Goal: Task Accomplishment & Management: Manage account settings

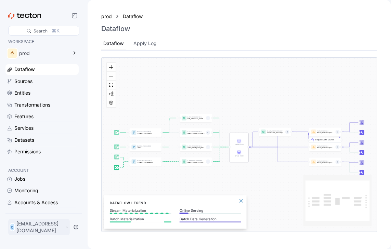
click at [29, 232] on p "[EMAIL_ADDRESS][DOMAIN_NAME]" at bounding box center [40, 228] width 48 height 14
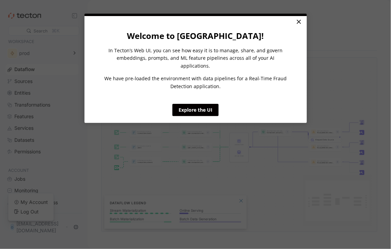
click at [298, 24] on link "×" at bounding box center [299, 22] width 12 height 12
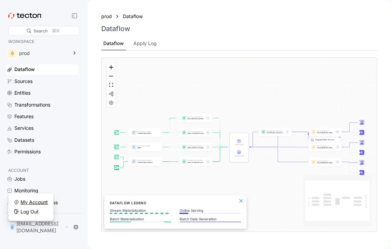
click at [34, 203] on div "My Account" at bounding box center [34, 202] width 27 height 7
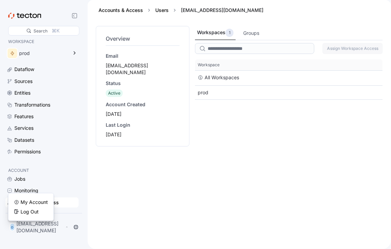
click at [211, 137] on div "Workspaces 1 Groups Assign Workspace Access This table contains 2 rows. Workspa…" at bounding box center [289, 133] width 188 height 215
click at [253, 38] on div "Groups" at bounding box center [251, 33] width 20 height 13
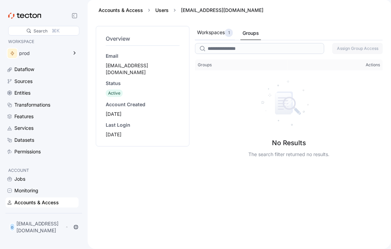
click at [226, 36] on div "1" at bounding box center [229, 33] width 8 height 8
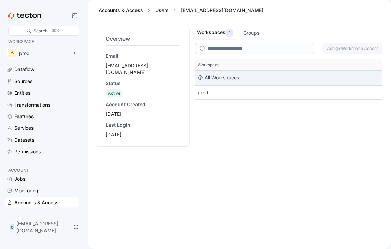
click at [264, 75] on div "All Workspaces" at bounding box center [289, 78] width 188 height 15
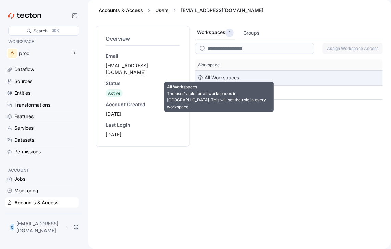
click at [233, 79] on div "All Workspaces" at bounding box center [222, 78] width 35 height 8
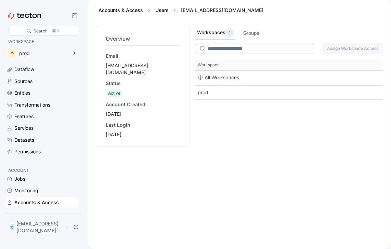
click at [201, 139] on div "Workspaces 1 Groups Assign Workspace Access This table contains 2 rows. Workspa…" at bounding box center [289, 133] width 188 height 215
click at [39, 233] on p "[EMAIL_ADDRESS][DOMAIN_NAME]" at bounding box center [40, 228] width 48 height 14
click at [33, 204] on div "My Account" at bounding box center [34, 202] width 27 height 7
click at [121, 197] on div "Overview Email [EMAIL_ADDRESS][DOMAIN_NAME] Status Active Account Created [DATE…" at bounding box center [143, 133] width 94 height 215
click at [29, 155] on div "Permissions" at bounding box center [27, 152] width 26 height 8
